Goal: Transaction & Acquisition: Purchase product/service

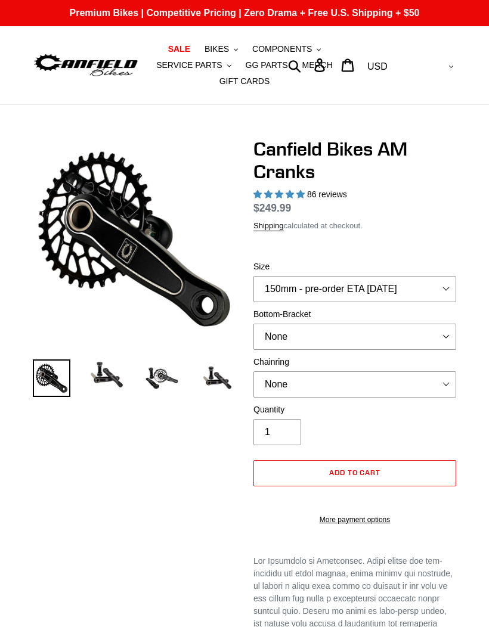
select select "highest-rating"
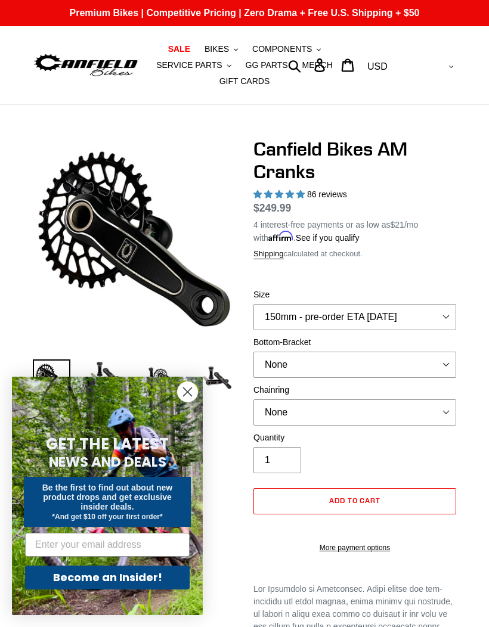
click at [189, 389] on circle "Close dialog" at bounding box center [188, 392] width 20 height 20
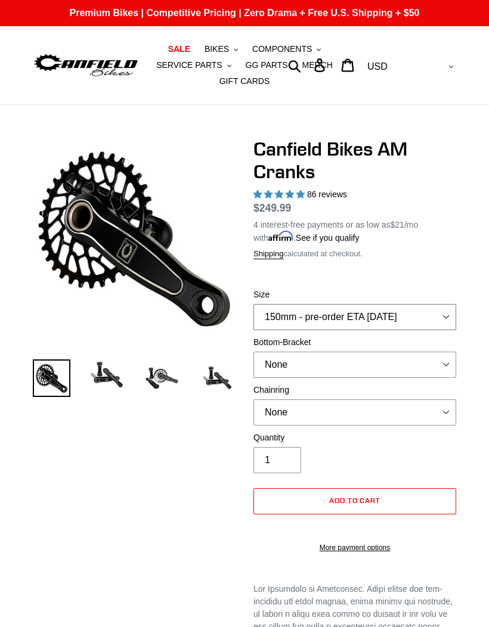
click at [442, 314] on select "150mm - pre-order ETA [DATE] 155mm - pre-order ETA [DATE] 160mm - pre-order ETA…" at bounding box center [354, 317] width 203 height 26
select select "160mm - pre-order ETA [DATE]"
click at [445, 359] on select "None BSA Threaded 68/73mm Press Fit PF92" at bounding box center [354, 365] width 203 height 26
select select "BSA Threaded 68/73mm"
click at [117, 386] on img at bounding box center [107, 374] width 38 height 30
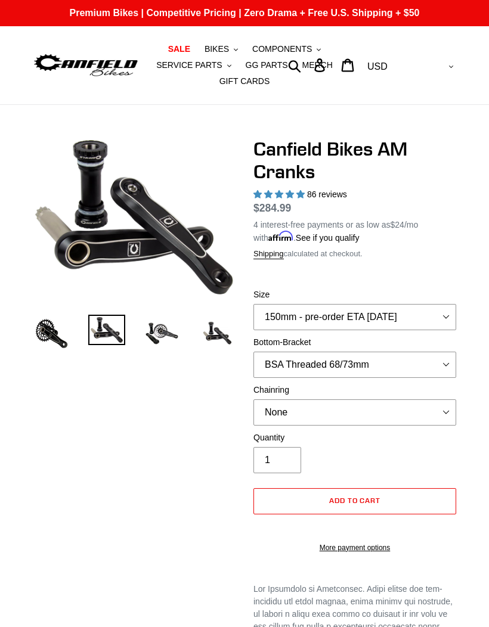
click at [170, 333] on img at bounding box center [162, 334] width 38 height 38
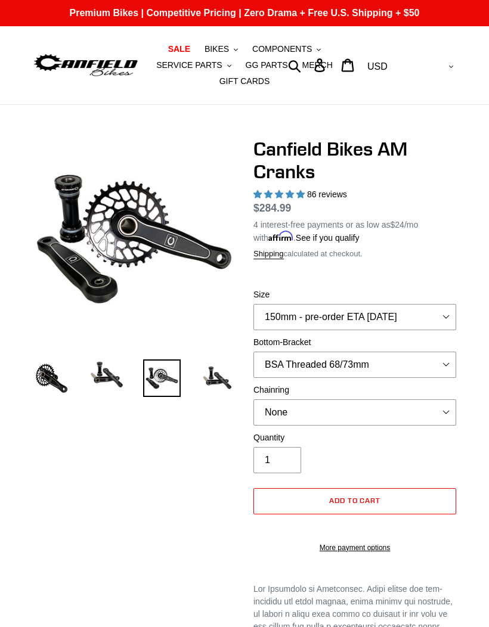
click at [223, 381] on img at bounding box center [217, 378] width 38 height 38
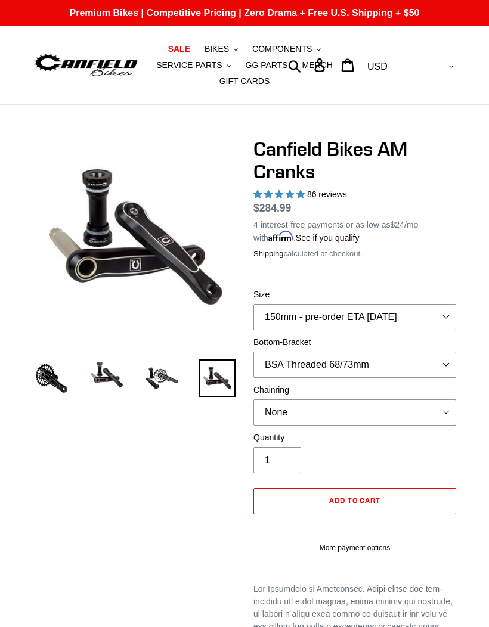
click at [162, 378] on img at bounding box center [162, 378] width 38 height 38
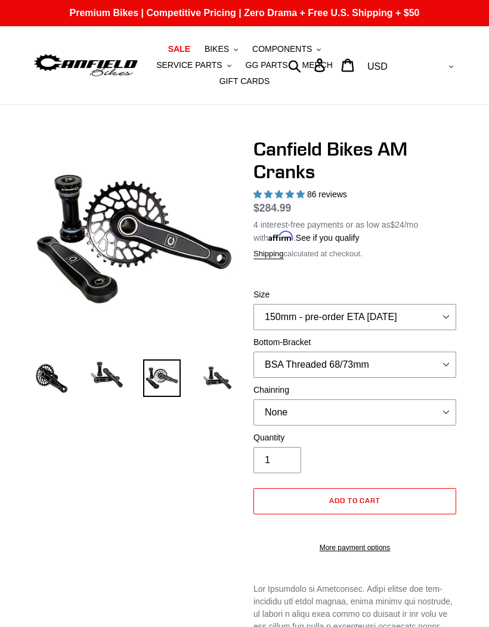
click at [112, 381] on img at bounding box center [107, 374] width 38 height 30
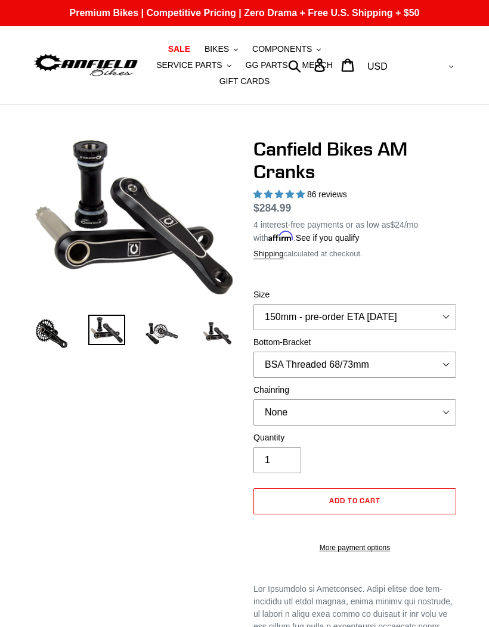
click at [57, 337] on img at bounding box center [52, 334] width 38 height 38
